Goal: Information Seeking & Learning: Learn about a topic

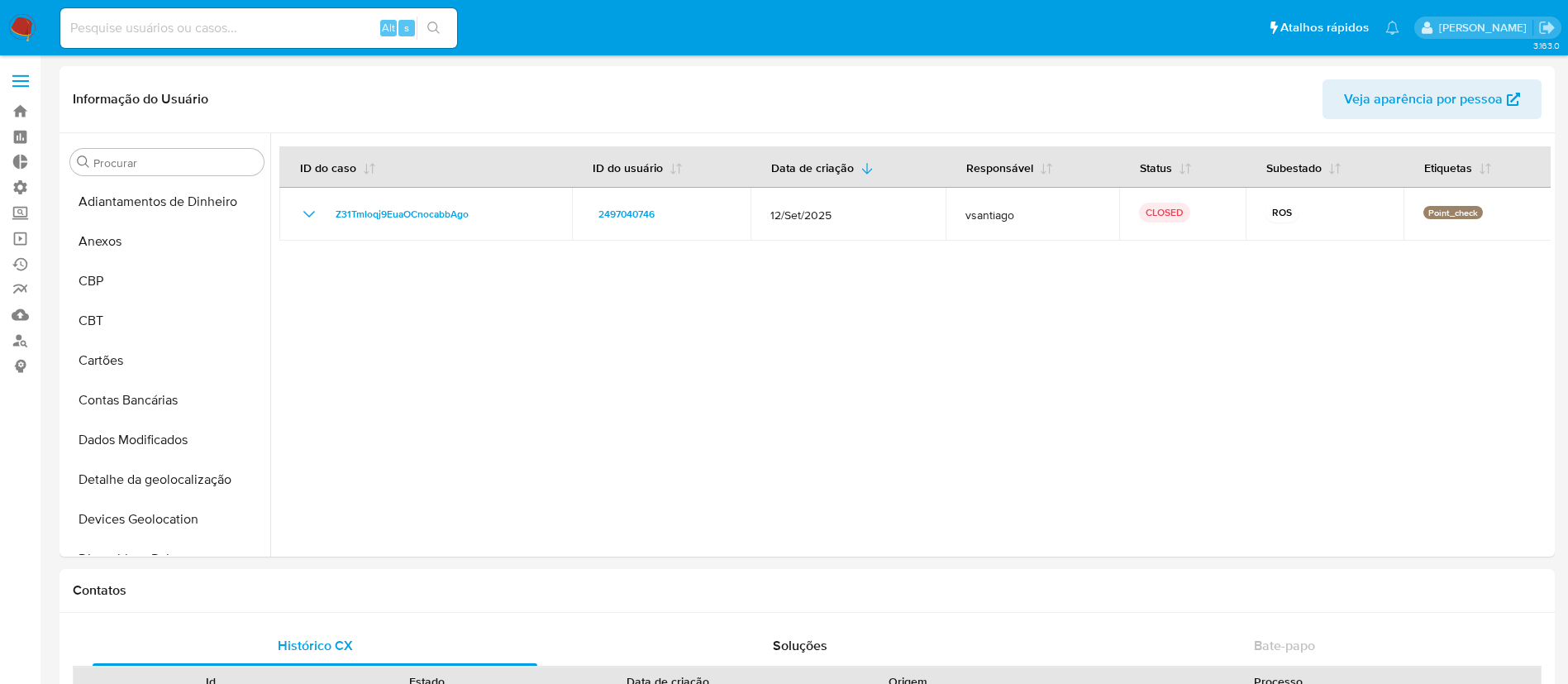
select select "10"
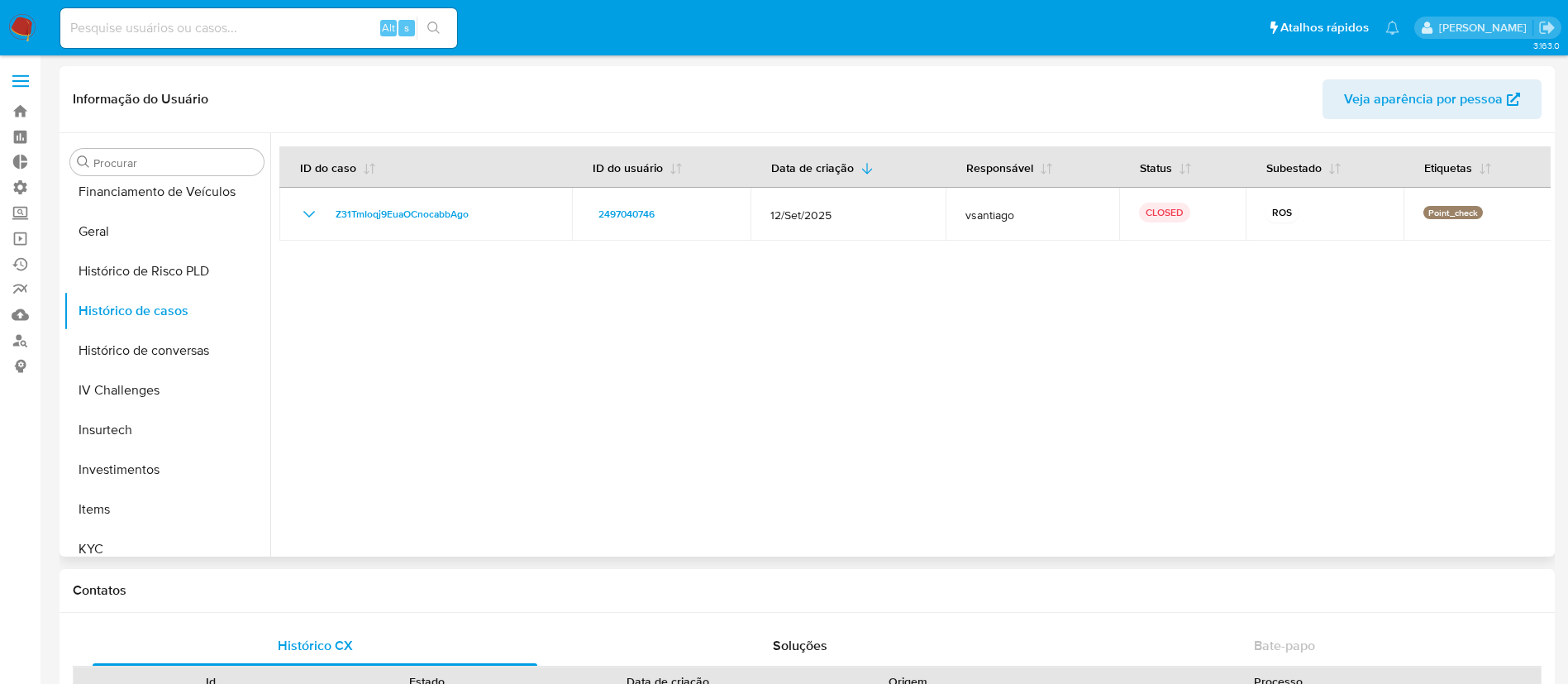
drag, startPoint x: 271, startPoint y: 385, endPoint x: 275, endPoint y: 295, distance: 90.1
click at [275, 295] on div at bounding box center [910, 345] width 1280 height 424
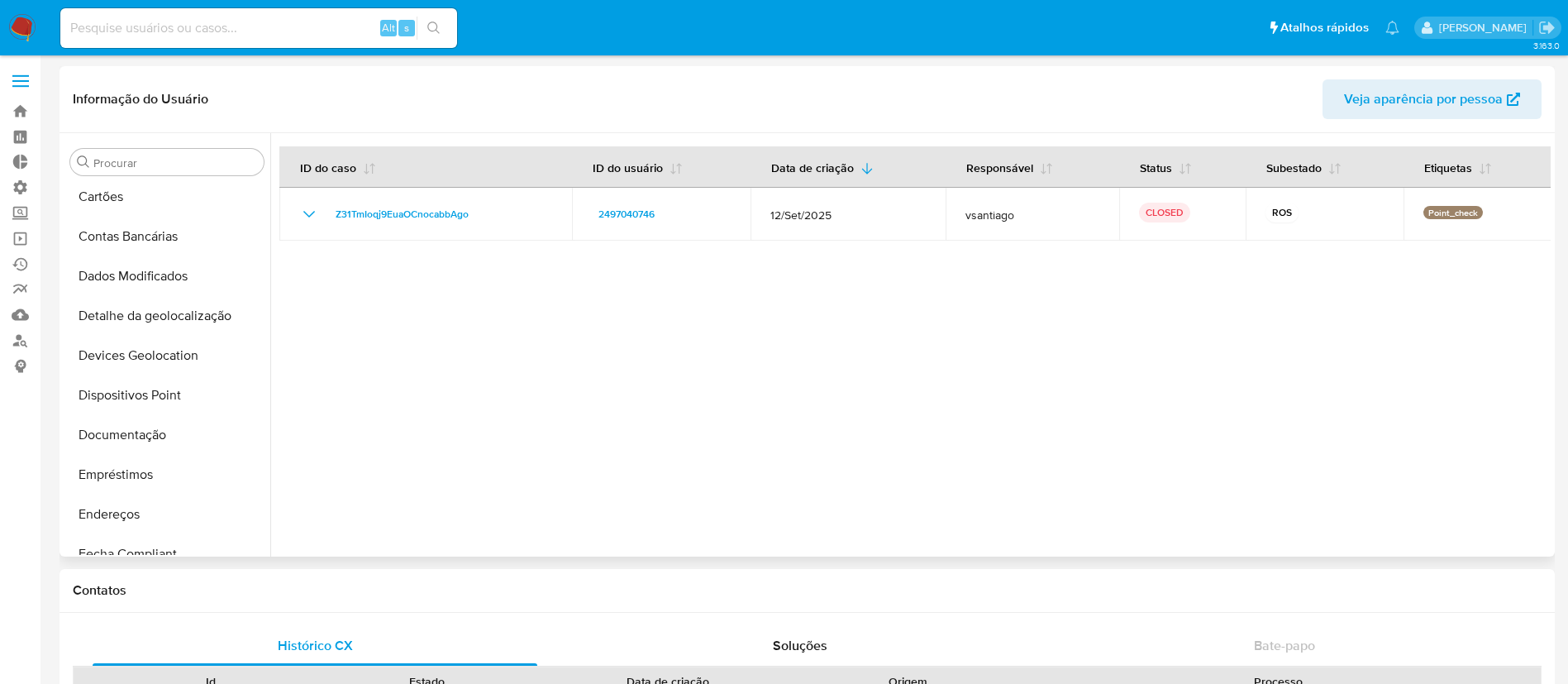
scroll to position [155, 0]
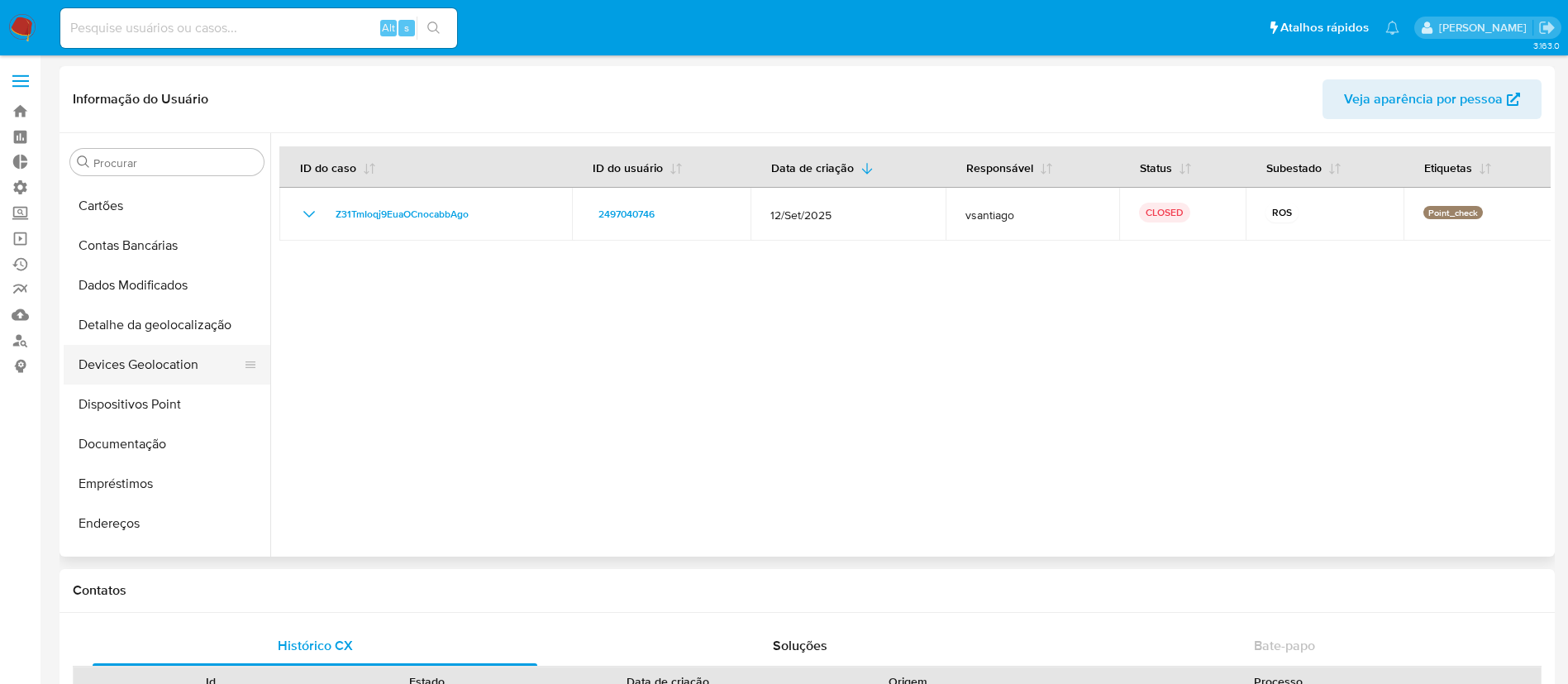
click at [130, 363] on button "Devices Geolocation" at bounding box center [161, 365] width 193 height 39
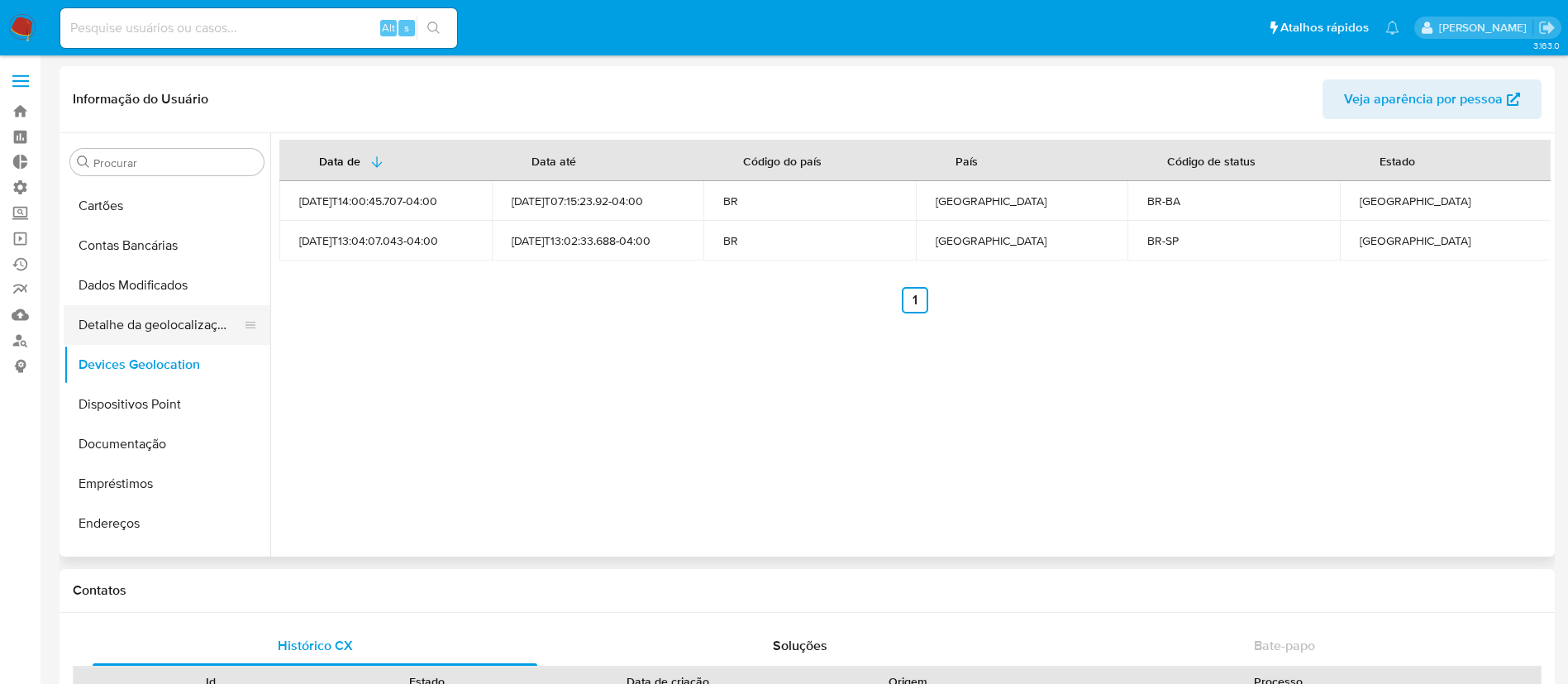
click at [120, 326] on button "Detalhe da geolocalização" at bounding box center [161, 325] width 193 height 39
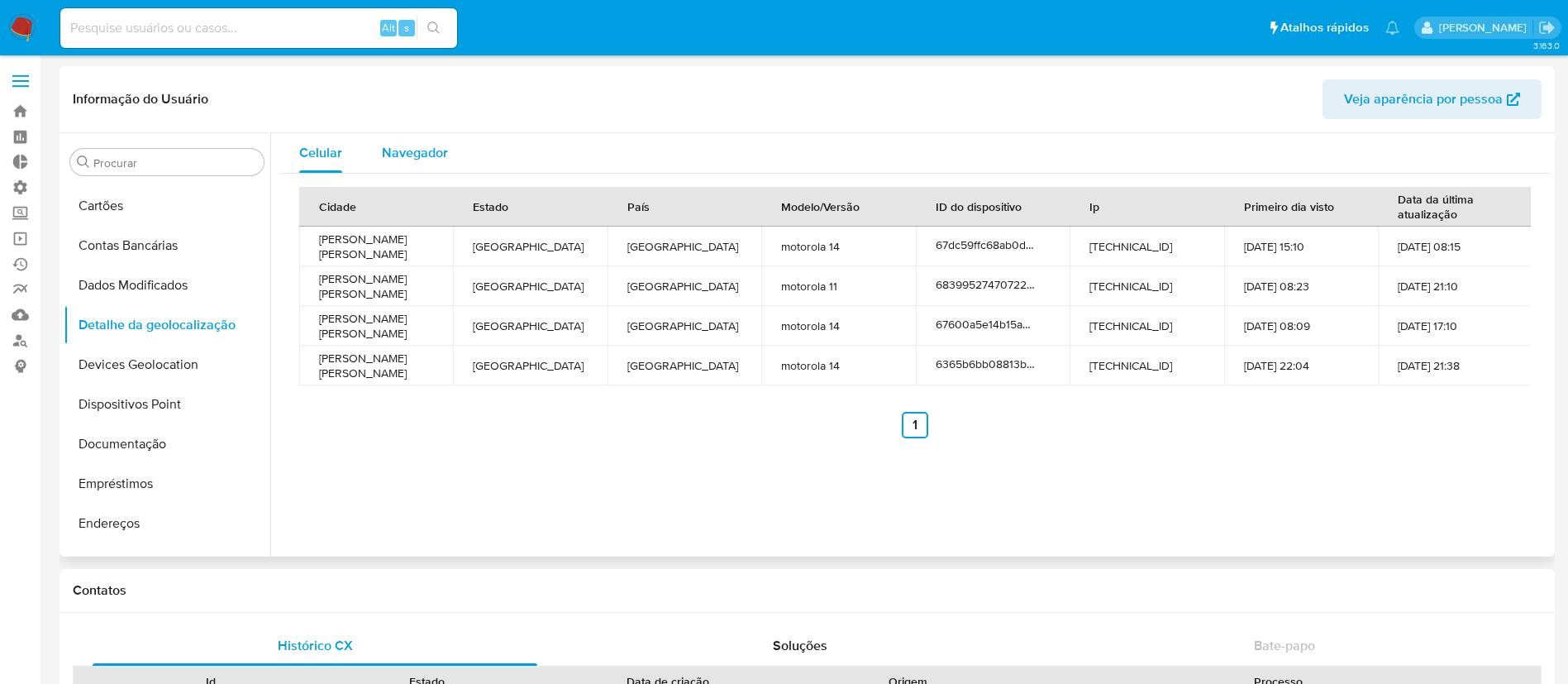
click at [412, 153] on span "Navegador" at bounding box center [415, 152] width 66 height 19
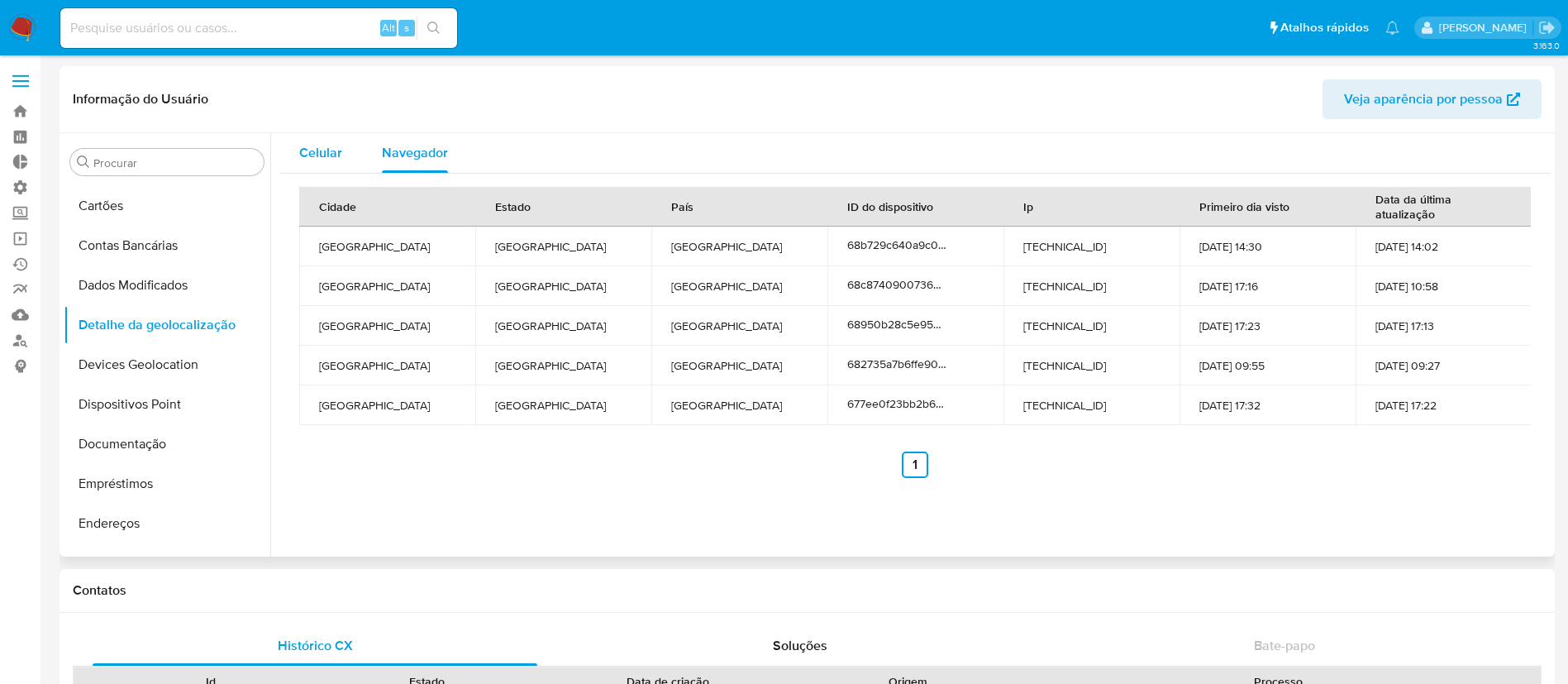
click at [316, 150] on span "Celular" at bounding box center [321, 152] width 43 height 19
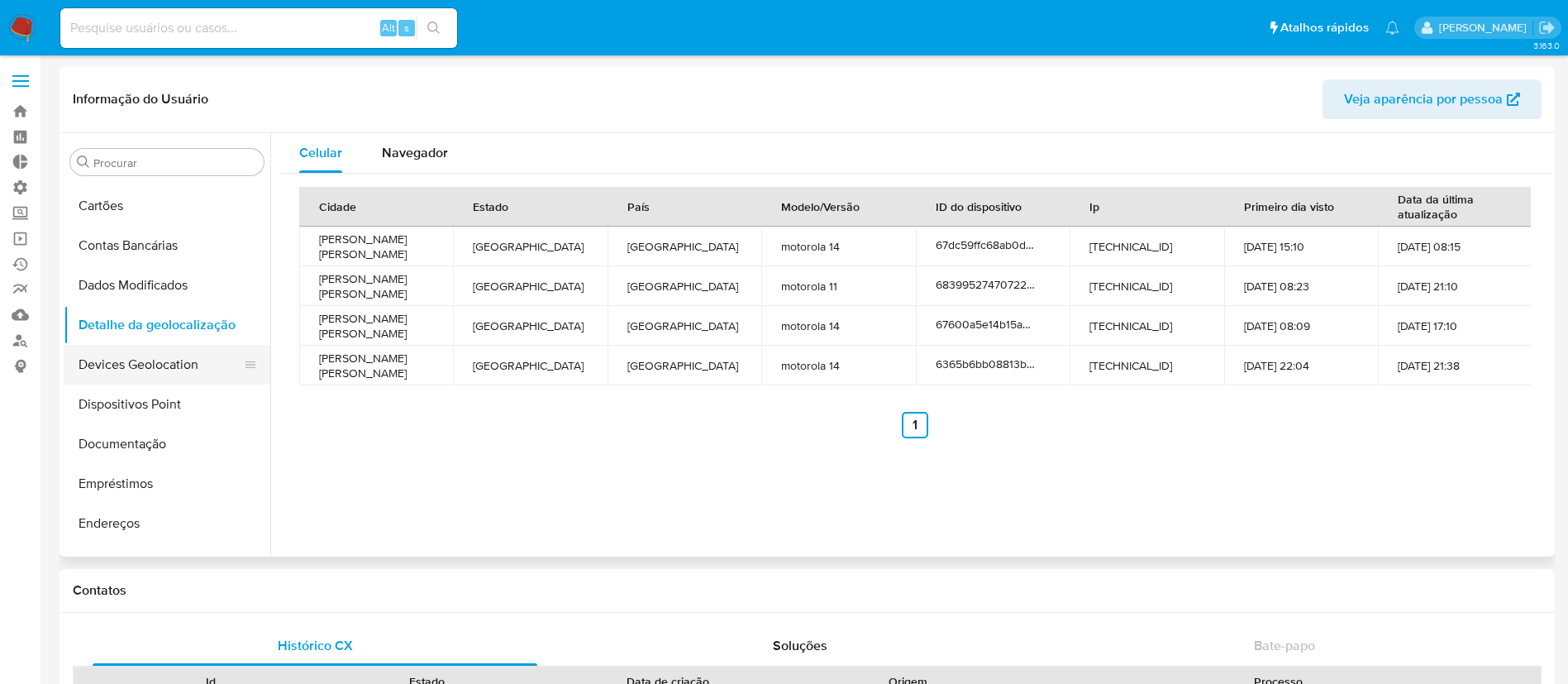
click at [132, 365] on button "Devices Geolocation" at bounding box center [161, 365] width 193 height 39
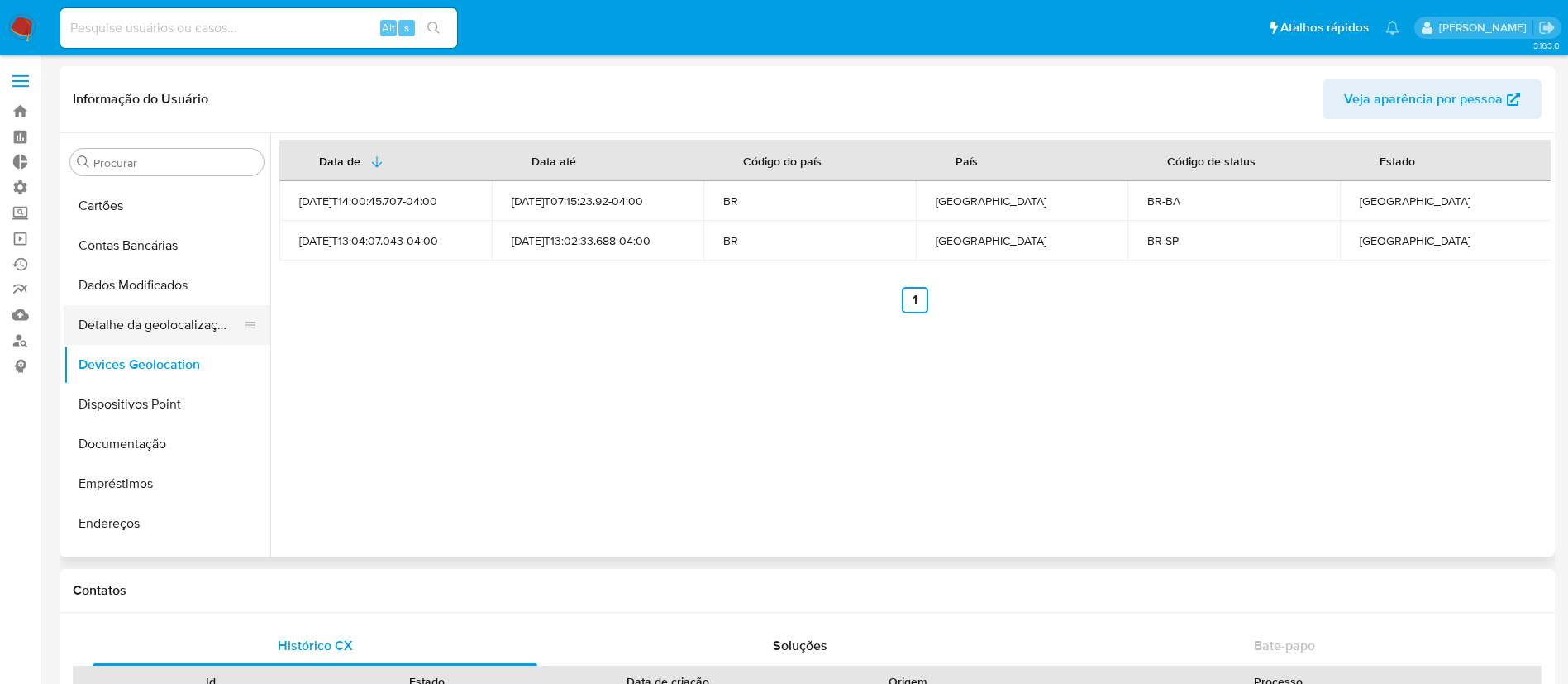
click at [138, 325] on button "Detalhe da geolocalização" at bounding box center [161, 325] width 193 height 39
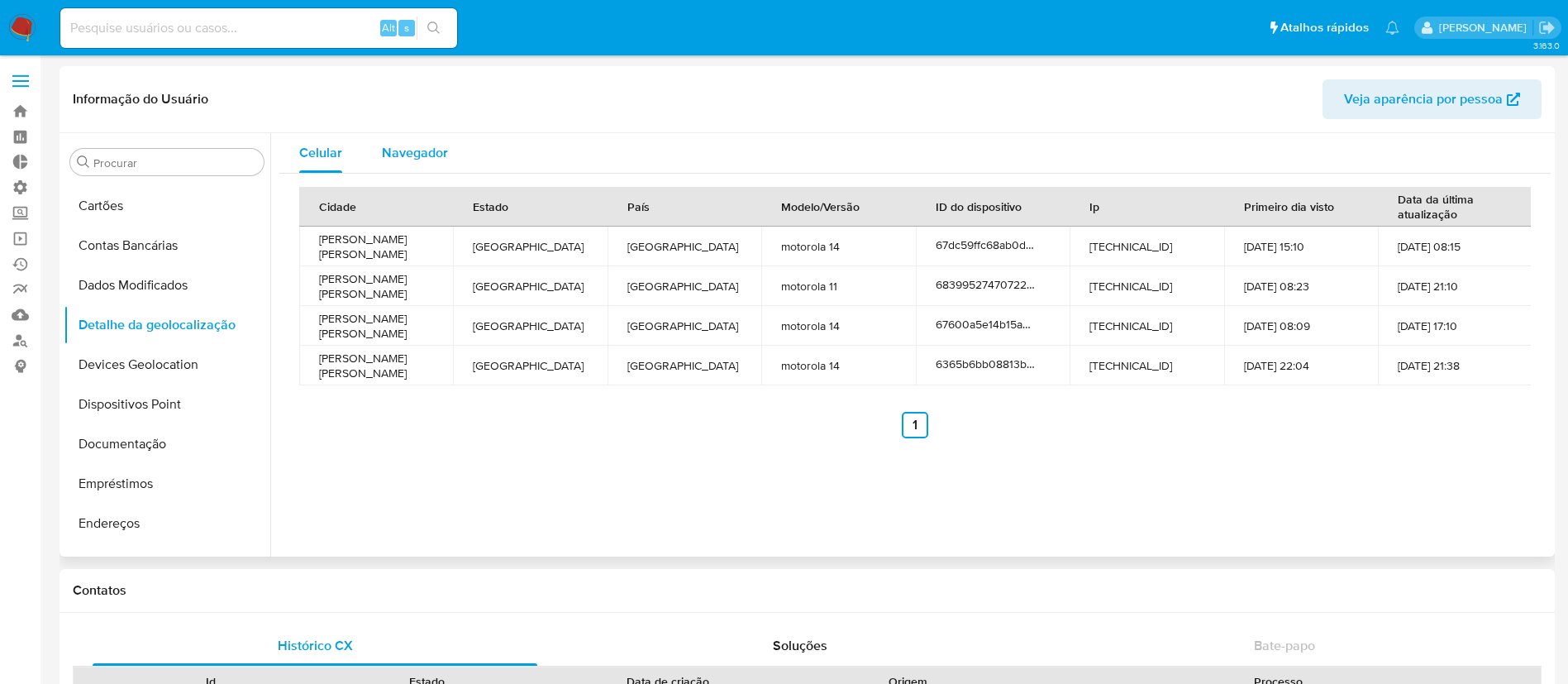
click at [428, 157] on span "Navegador" at bounding box center [415, 152] width 66 height 19
